Goal: Navigation & Orientation: Find specific page/section

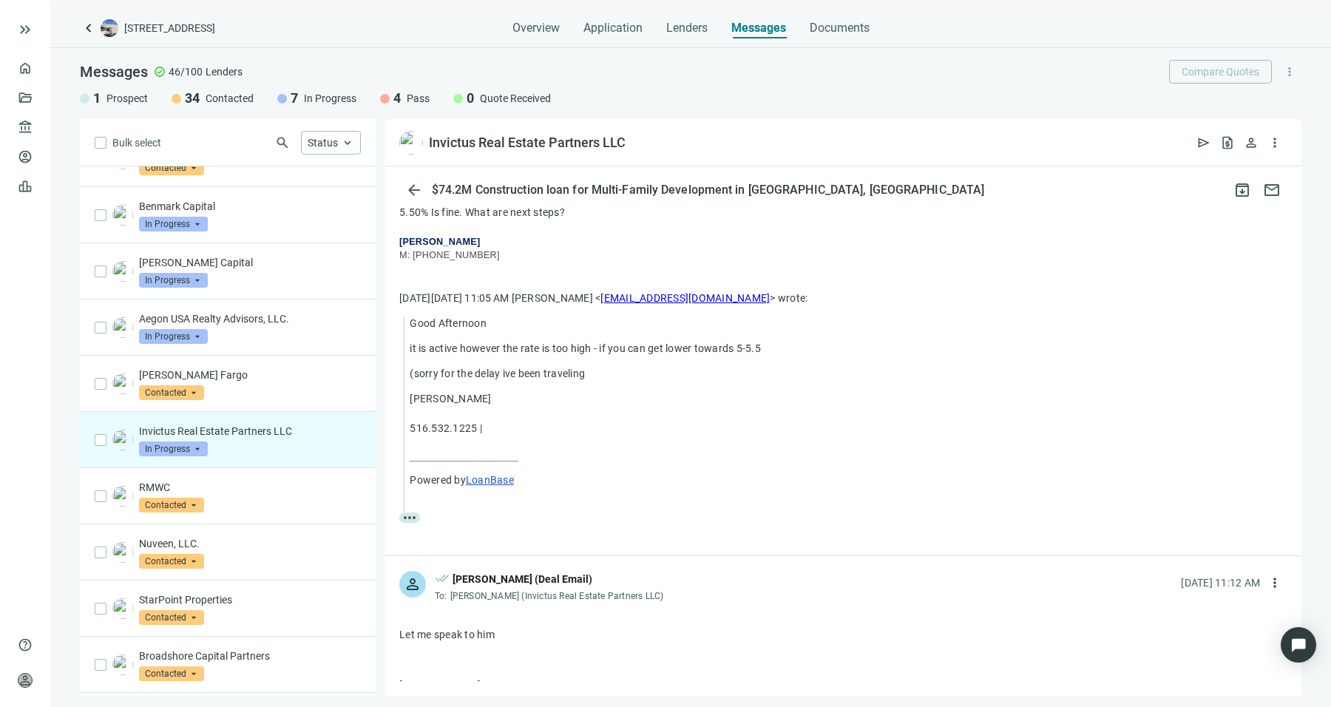
scroll to position [3291, 0]
click at [418, 512] on span "more_horiz" at bounding box center [409, 517] width 21 height 10
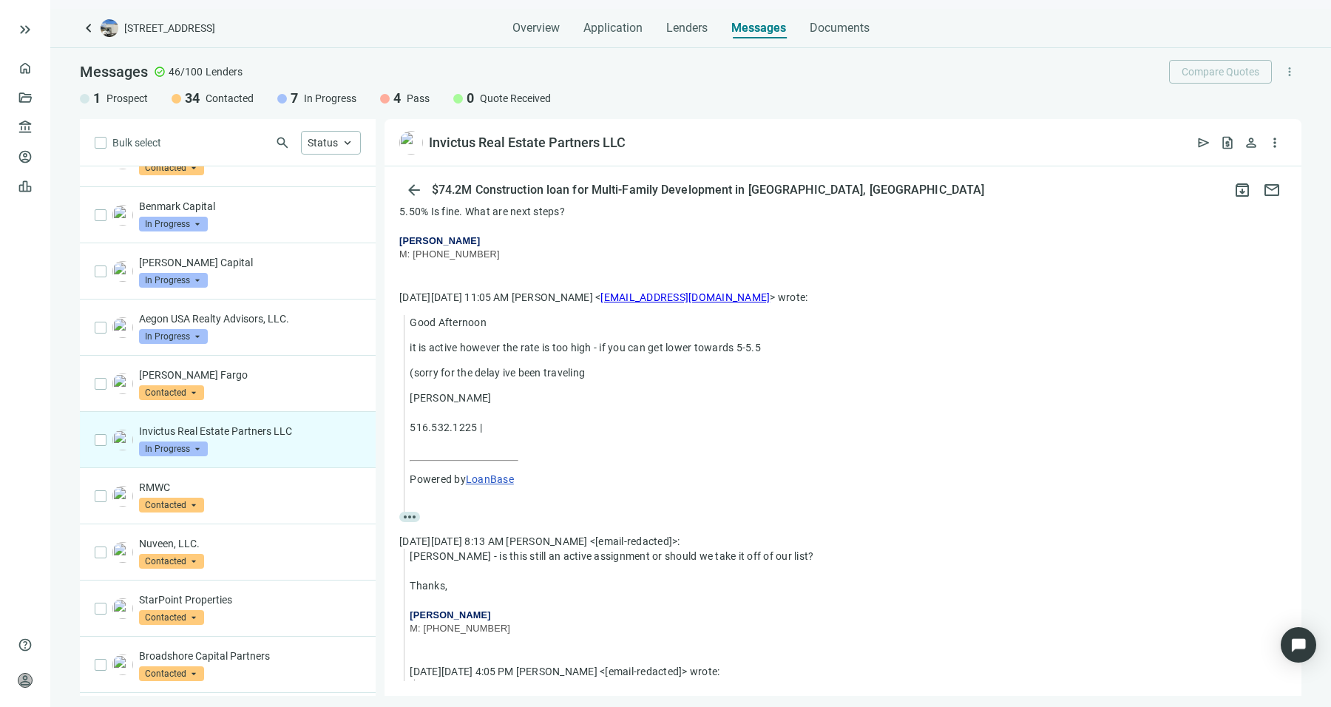
scroll to position [3305, 0]
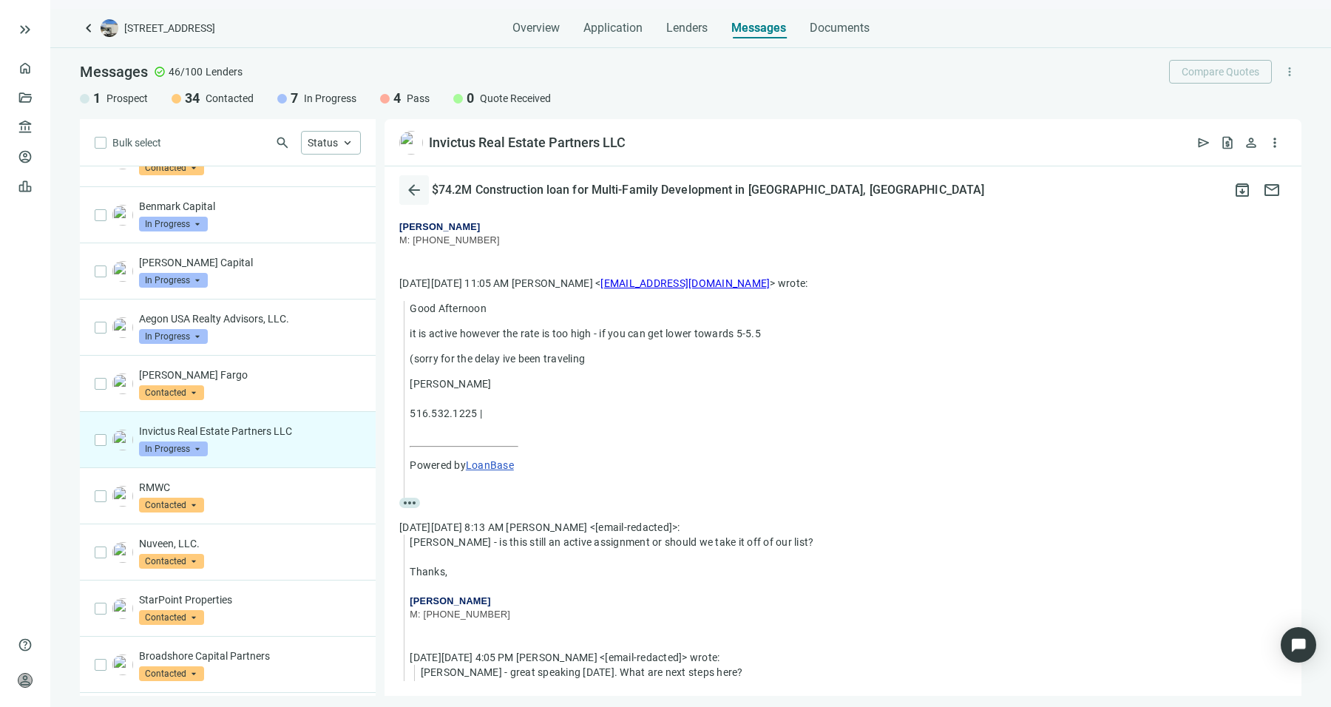
click at [411, 191] on span "arrow_back" at bounding box center [414, 190] width 18 height 18
